Goal: Task Accomplishment & Management: Complete application form

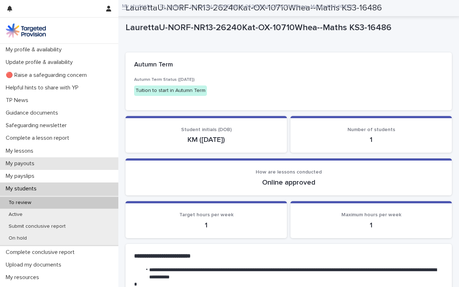
scroll to position [413, 0]
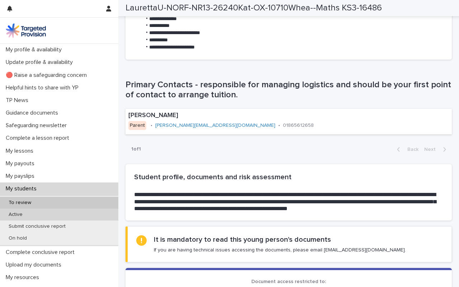
click at [16, 215] on p "Active" at bounding box center [15, 214] width 25 height 6
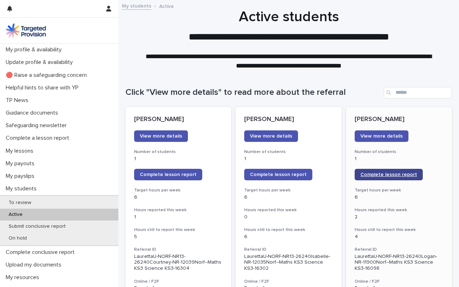
click at [386, 177] on link "Complete lesson report" at bounding box center [389, 174] width 68 height 11
click at [392, 176] on span "Complete lesson report" at bounding box center [388, 174] width 57 height 5
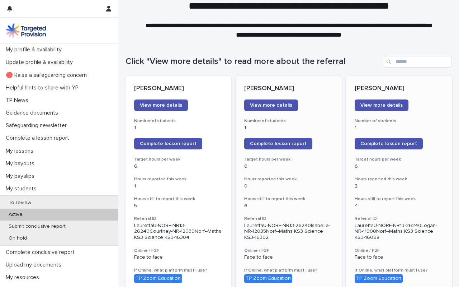
scroll to position [32, 0]
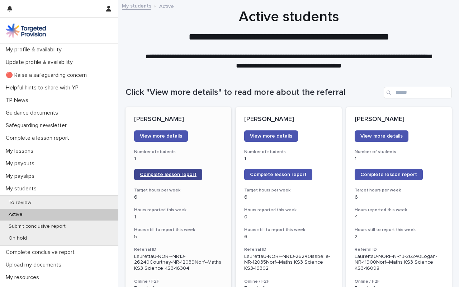
click at [170, 175] on span "Complete lesson report" at bounding box center [168, 174] width 57 height 5
